Goal: Transaction & Acquisition: Download file/media

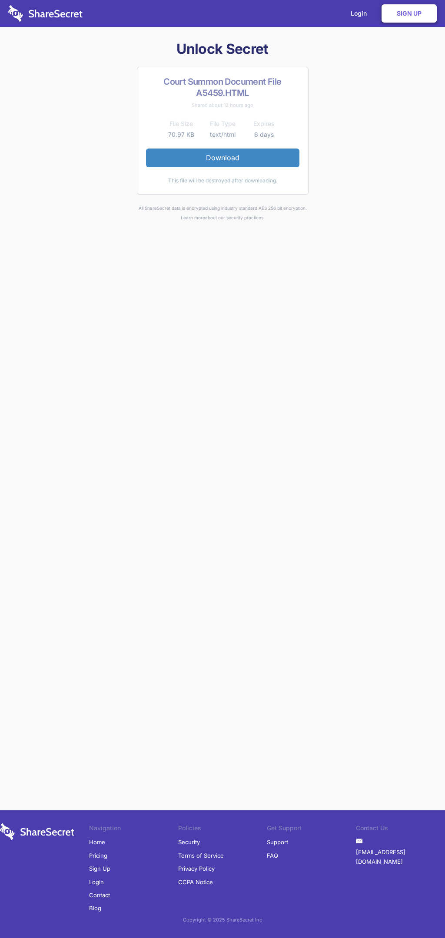
click at [222, 158] on link "Download" at bounding box center [222, 158] width 153 height 18
